Goal: Task Accomplishment & Management: Manage account settings

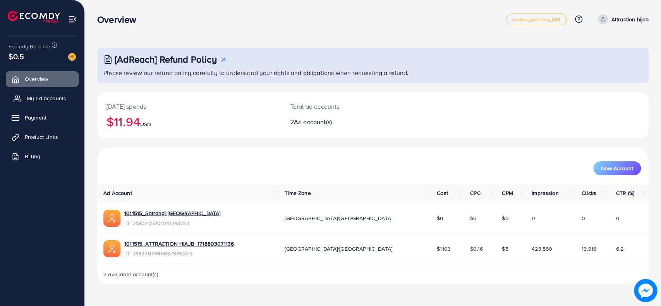
click at [62, 98] on span "My ad accounts" at bounding box center [46, 98] width 39 height 8
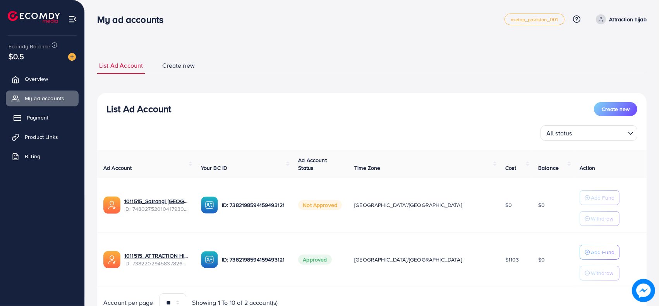
click at [46, 121] on span "Payment" at bounding box center [38, 118] width 22 height 8
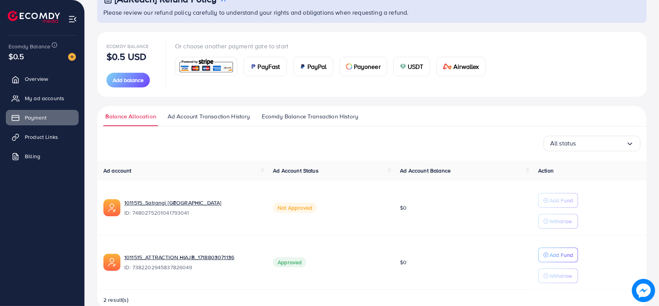
scroll to position [76, 0]
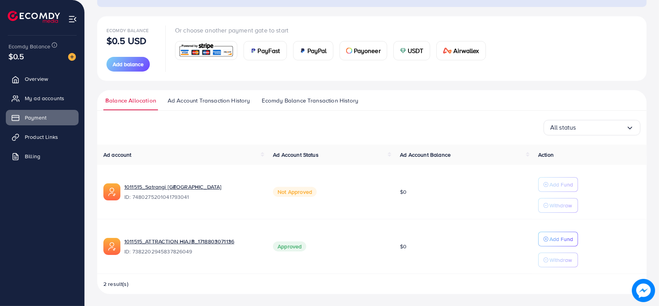
click at [217, 48] on img at bounding box center [206, 50] width 57 height 17
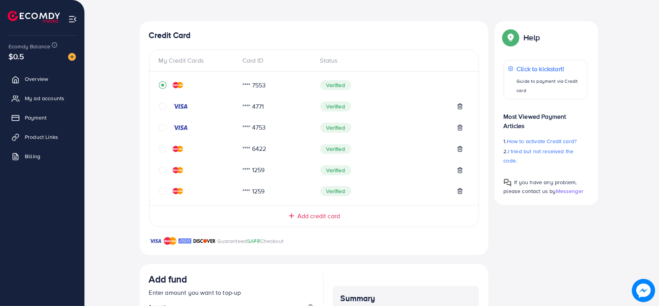
scroll to position [132, 0]
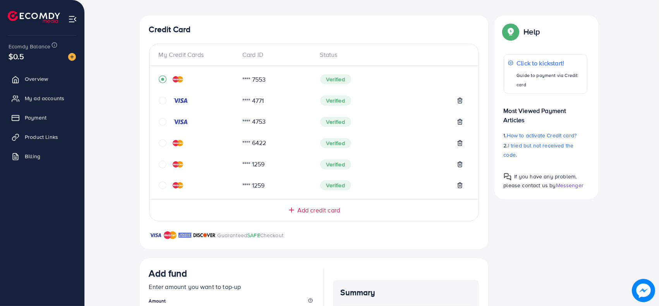
click at [165, 142] on icon "circle" at bounding box center [163, 143] width 8 height 8
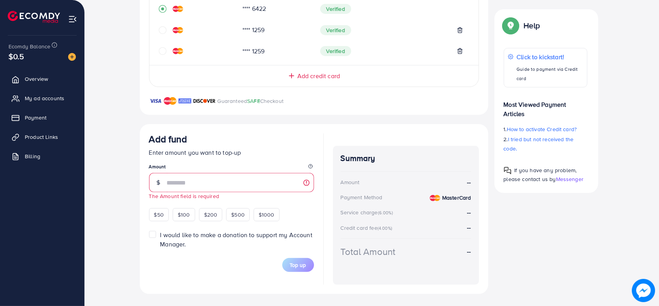
drag, startPoint x: 165, startPoint y: 288, endPoint x: 100, endPoint y: 39, distance: 257.1
click at [99, 39] on div "Top-up Success! Thanks you for your purchase. Please check your balance again. …" at bounding box center [371, 87] width 549 height 413
click at [156, 214] on span "$50" at bounding box center [159, 215] width 10 height 8
type input "**"
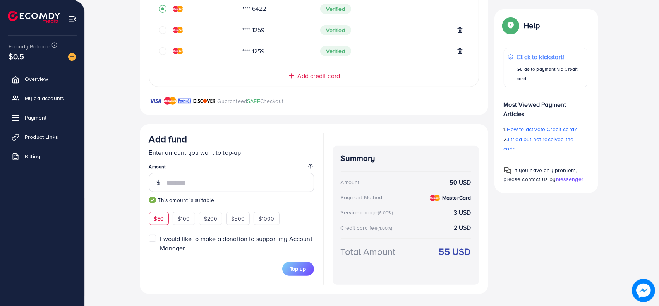
click at [130, 211] on div "Top-up Success! Thanks you for your purchase. Please check your balance again. …" at bounding box center [371, 87] width 549 height 413
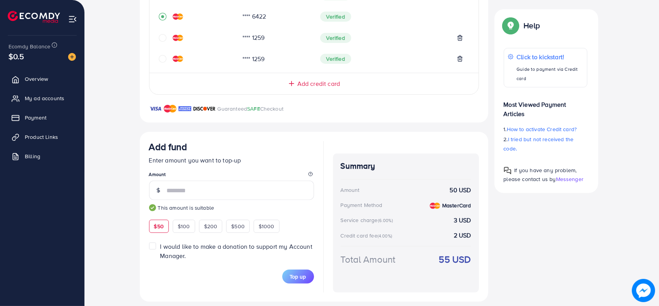
scroll to position [0, 0]
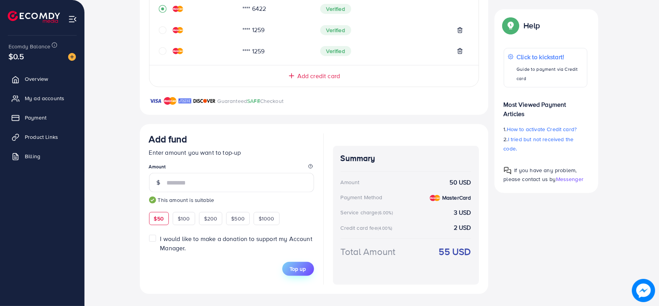
click at [286, 270] on button "Top up" at bounding box center [298, 269] width 32 height 14
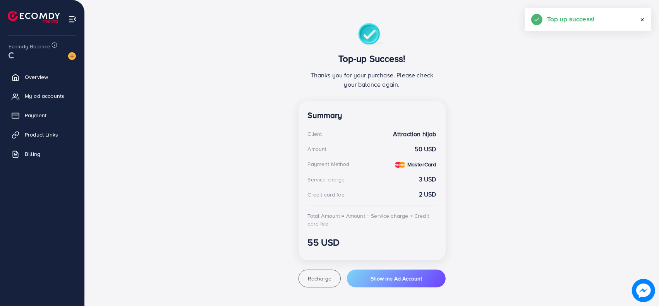
scroll to position [124, 0]
click at [30, 99] on span "My ad accounts" at bounding box center [46, 98] width 39 height 8
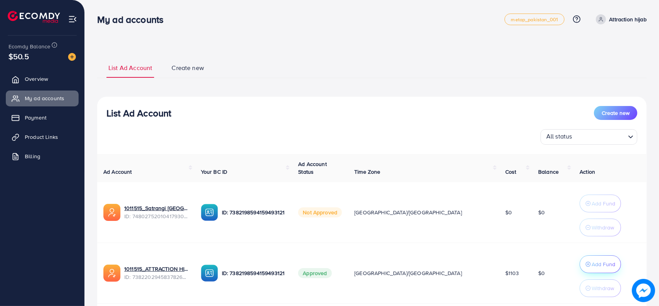
click at [591, 260] on p "Add Fund" at bounding box center [603, 264] width 24 height 9
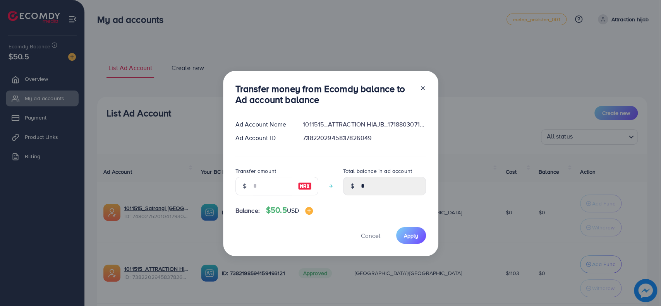
click at [260, 197] on div "Transfer amount" at bounding box center [276, 183] width 83 height 35
click at [260, 189] on input "number" at bounding box center [272, 186] width 39 height 19
type input "*"
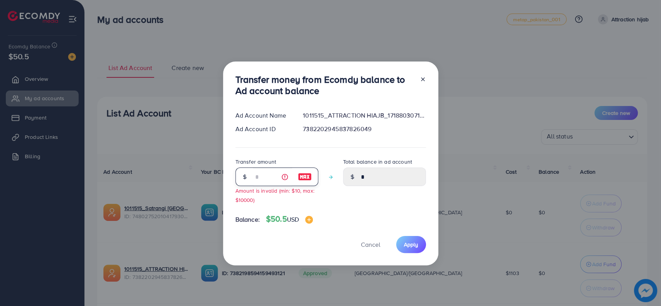
type input "****"
type input "**"
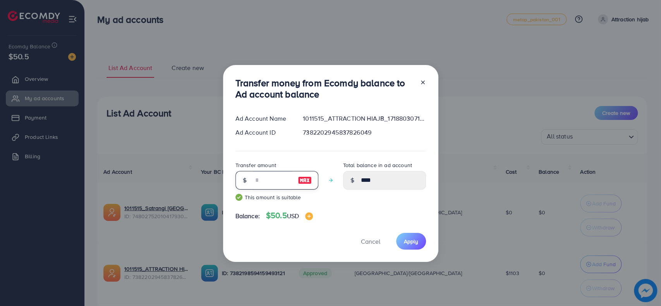
type input "*****"
type input "**"
click at [404, 241] on span "Apply" at bounding box center [411, 242] width 14 height 8
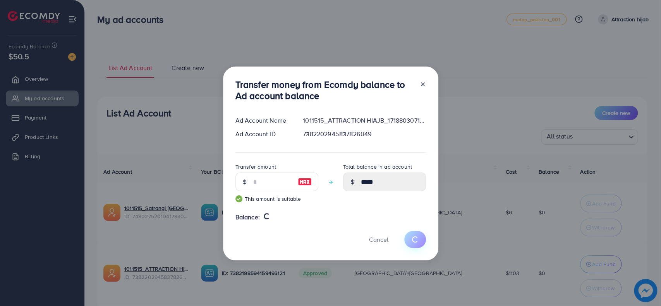
type input "*"
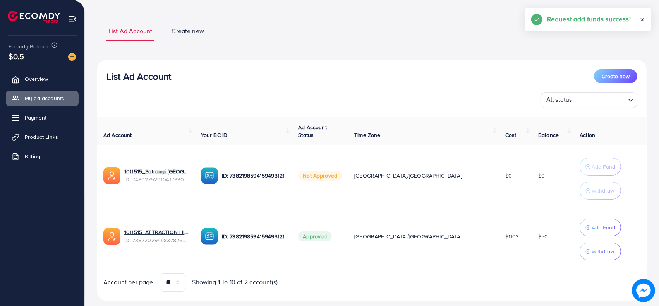
scroll to position [53, 0]
